Goal: Task Accomplishment & Management: Use online tool/utility

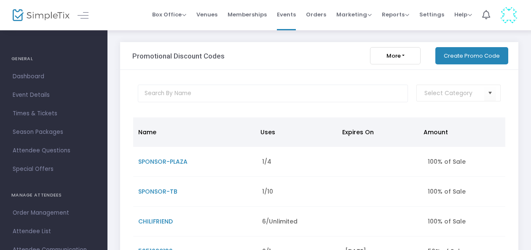
click at [477, 54] on button "Create Promo Code" at bounding box center [471, 55] width 73 height 17
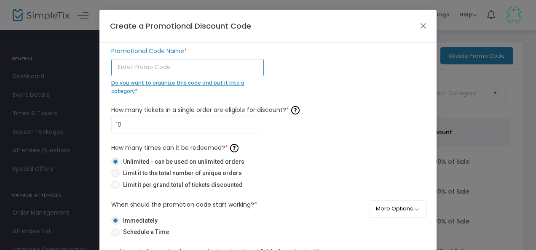
click at [170, 68] on input "text" at bounding box center [187, 67] width 153 height 17
type input "SPONSOR-[PERSON_NAME]"
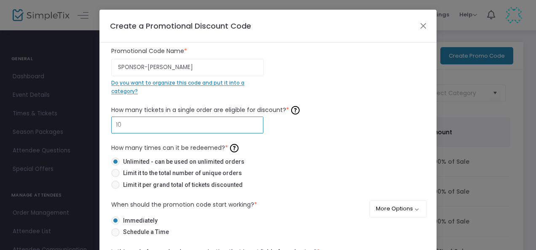
click at [156, 126] on input "10" at bounding box center [187, 125] width 151 height 16
type input "0"
click at [147, 174] on span "Limit it to the total number of unique orders" at bounding box center [181, 173] width 122 height 9
click at [115, 177] on input "Limit it to the total number of unique orders" at bounding box center [115, 177] width 0 height 0
radio input "true"
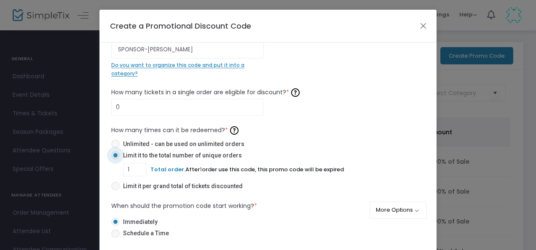
scroll to position [20, 0]
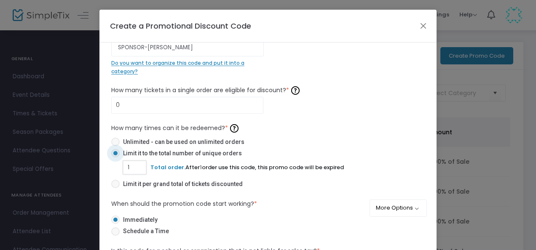
click at [133, 169] on input "1" at bounding box center [134, 168] width 22 height 16
type input "8"
click at [291, 131] on div "How many times can it be redeemed? * Unlimited - can be used on unlimited order…" at bounding box center [268, 157] width 314 height 70
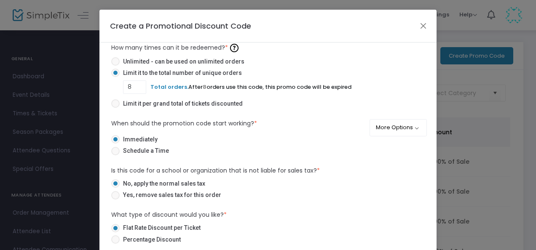
scroll to position [120, 0]
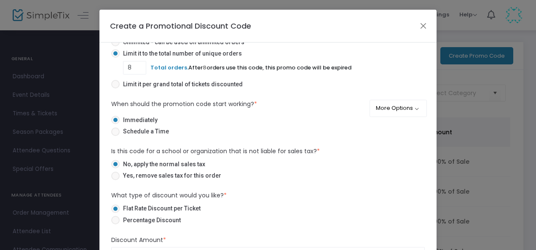
click at [171, 178] on span "Yes, remove sales tax for this order" at bounding box center [171, 176] width 102 height 9
click at [115, 180] on input "Yes, remove sales tax for this order" at bounding box center [115, 180] width 0 height 0
radio input "true"
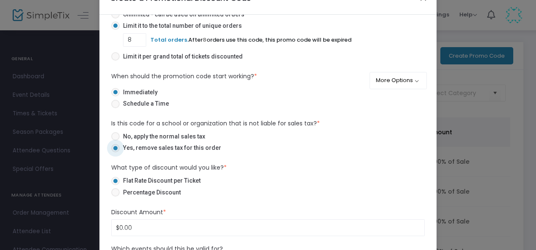
scroll to position [29, 0]
click at [164, 189] on span "Percentage Discount" at bounding box center [150, 192] width 61 height 9
click at [115, 196] on input "Percentage Discount" at bounding box center [115, 196] width 0 height 0
radio input "true"
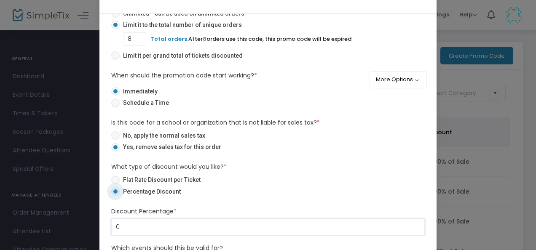
click at [161, 228] on input "0" at bounding box center [268, 227] width 313 height 16
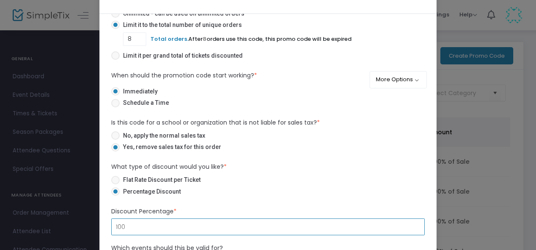
type input "100.00%"
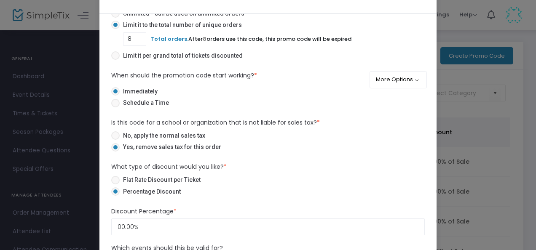
click at [309, 181] on label "Flat Rate Discount per Ticket" at bounding box center [264, 180] width 307 height 9
click at [115, 185] on input "Flat Rate Discount per Ticket" at bounding box center [115, 185] width 0 height 0
radio input "true"
type input "$100.00"
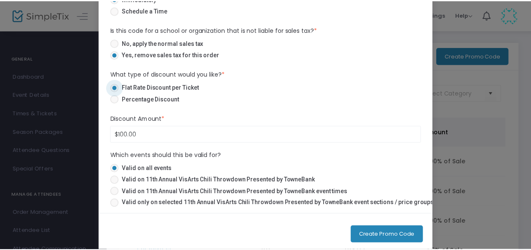
scroll to position [136, 0]
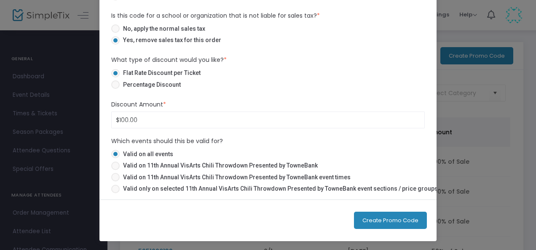
click at [247, 165] on span "Valid on 11th Annual VisArts Chili Throwdown Presented by TowneBank" at bounding box center [219, 165] width 198 height 9
click at [115, 170] on input "Valid on 11th Annual VisArts Chili Throwdown Presented by TowneBank" at bounding box center [115, 170] width 0 height 0
radio input "true"
click at [378, 217] on button "Create Promo Code" at bounding box center [390, 220] width 73 height 17
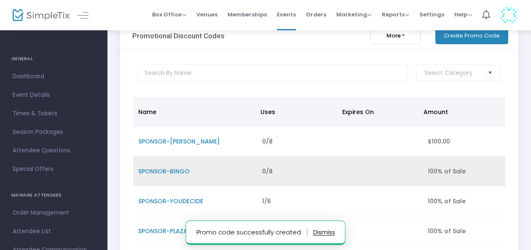
scroll to position [23, 0]
